Goal: Task Accomplishment & Management: Use online tool/utility

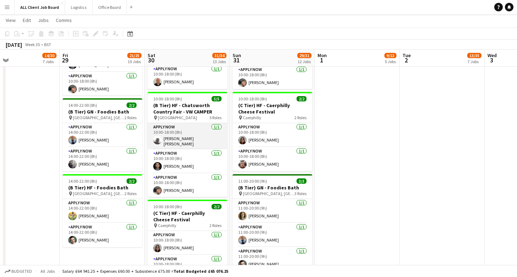
click at [190, 140] on app-card-role "APPLY NOW [DATE] 10:00-18:00 (8h) [PERSON_NAME] [PERSON_NAME]" at bounding box center [187, 136] width 80 height 26
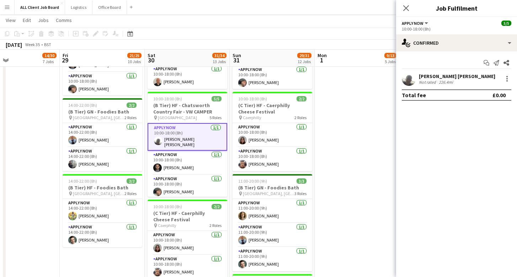
click at [409, 76] on app-user-avatar at bounding box center [408, 79] width 14 height 14
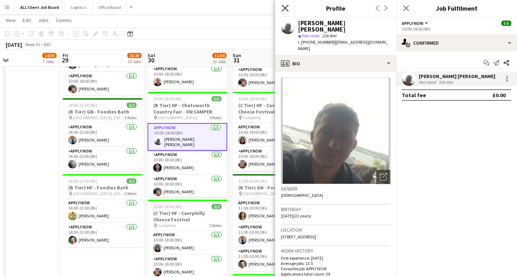
click at [286, 9] on icon at bounding box center [284, 8] width 7 height 7
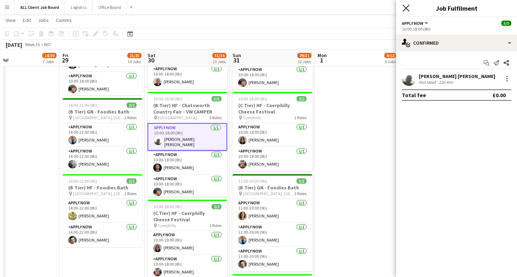
click at [405, 7] on icon "Close pop-in" at bounding box center [405, 8] width 7 height 7
